Goal: Check status: Check status

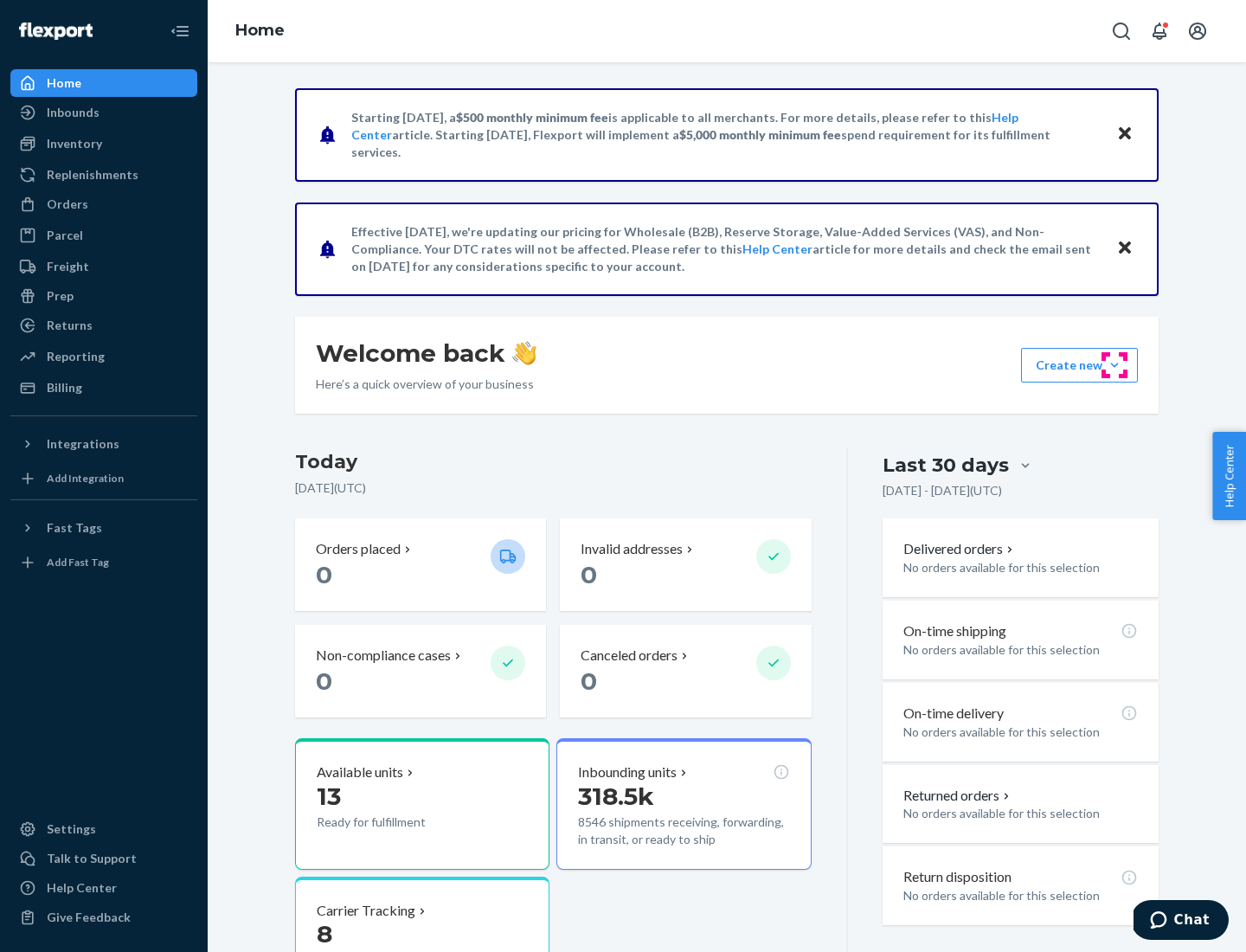
click at [1115, 366] on button "Create new Create new inbound Create new order Create new product" at bounding box center [1080, 365] width 117 height 35
click at [59, 296] on div "Prep" at bounding box center [60, 296] width 27 height 17
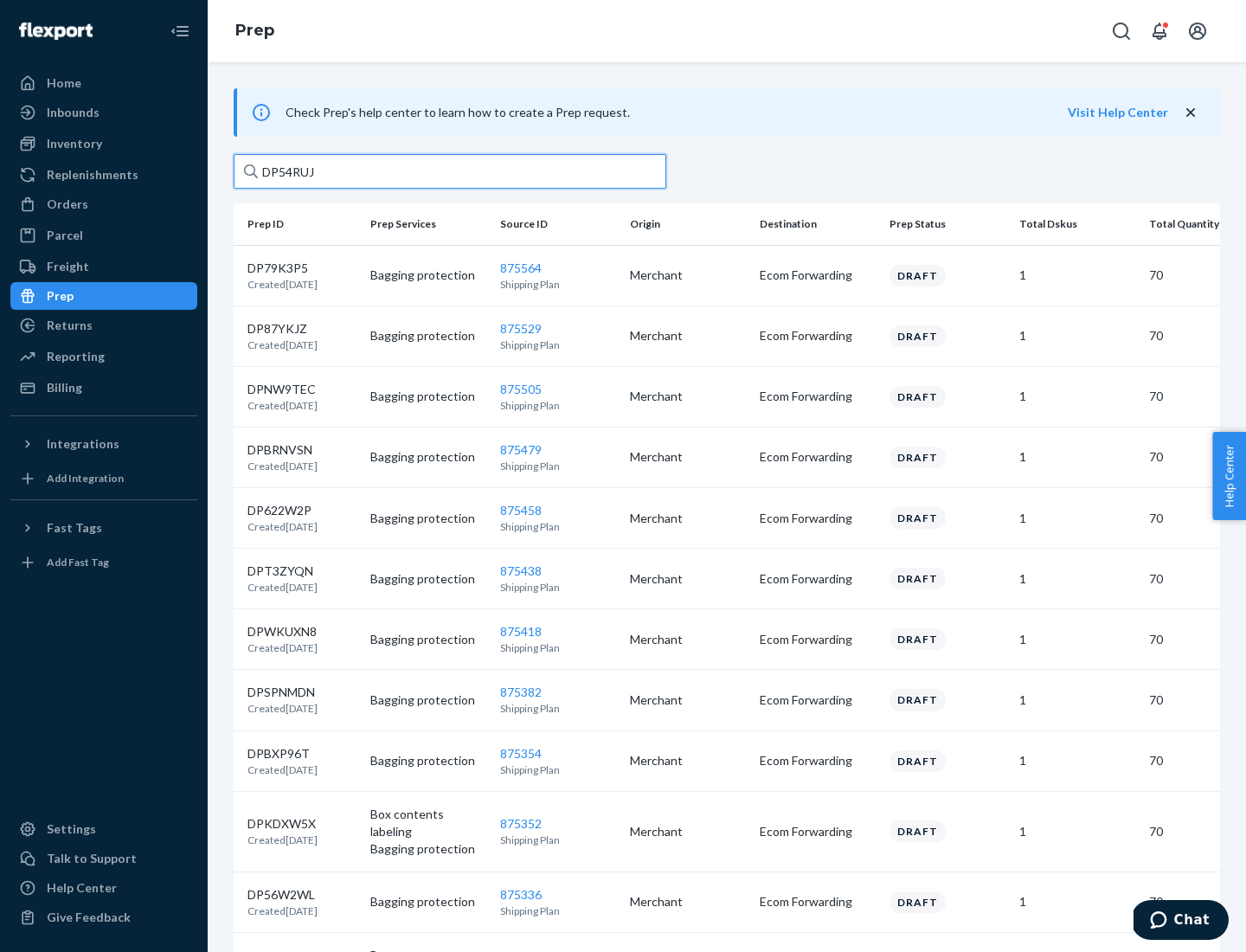
type input "DP54RUJL"
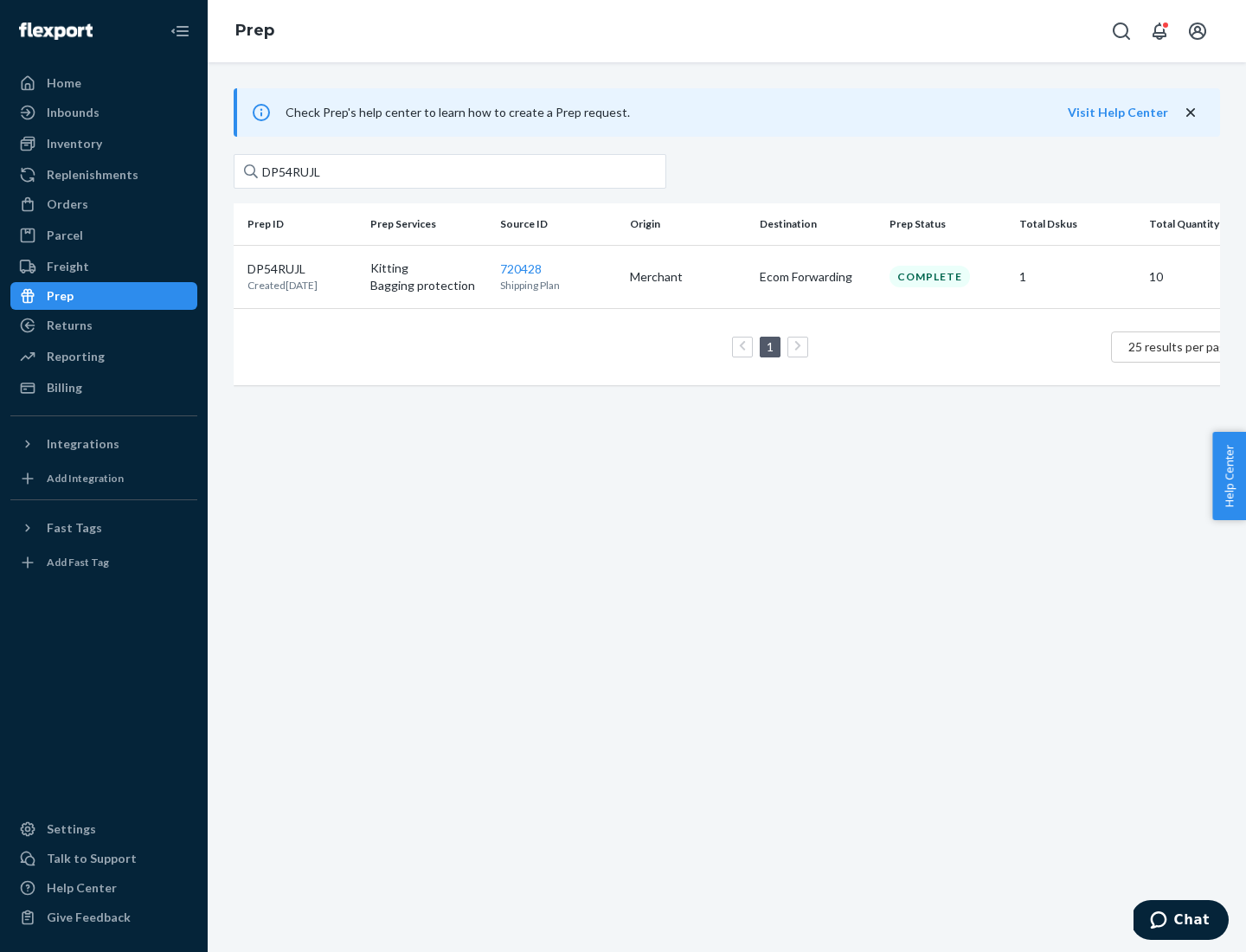
click at [302, 267] on p "DP54RUJL" at bounding box center [282, 268] width 70 height 17
